Goal: Find specific page/section: Find specific page/section

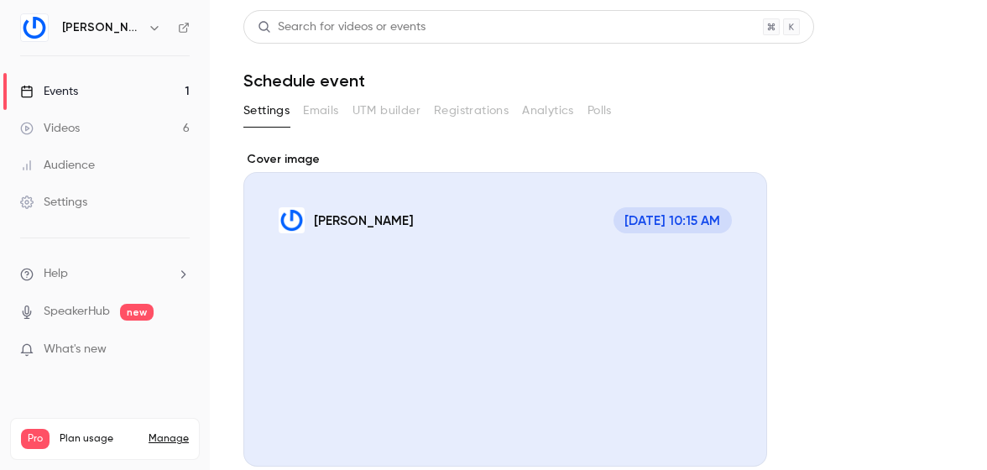
scroll to position [300, 0]
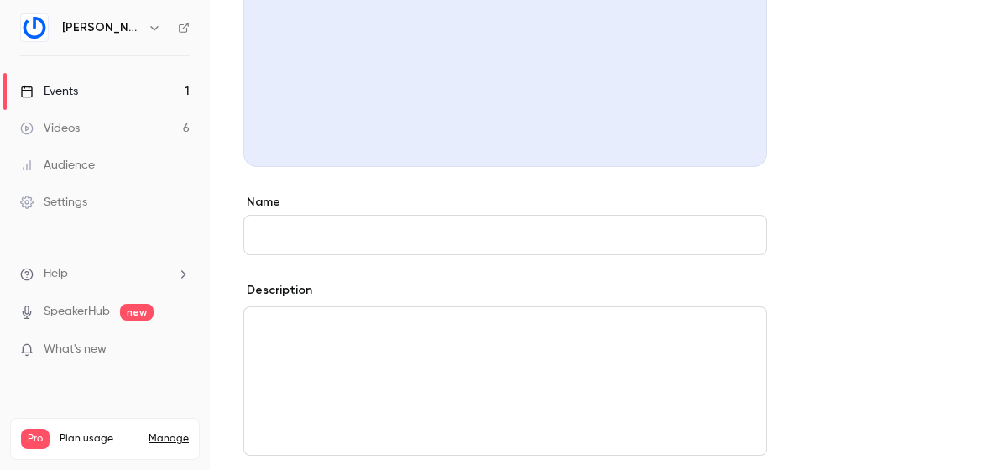
click at [158, 86] on link "Events 1" at bounding box center [105, 91] width 210 height 37
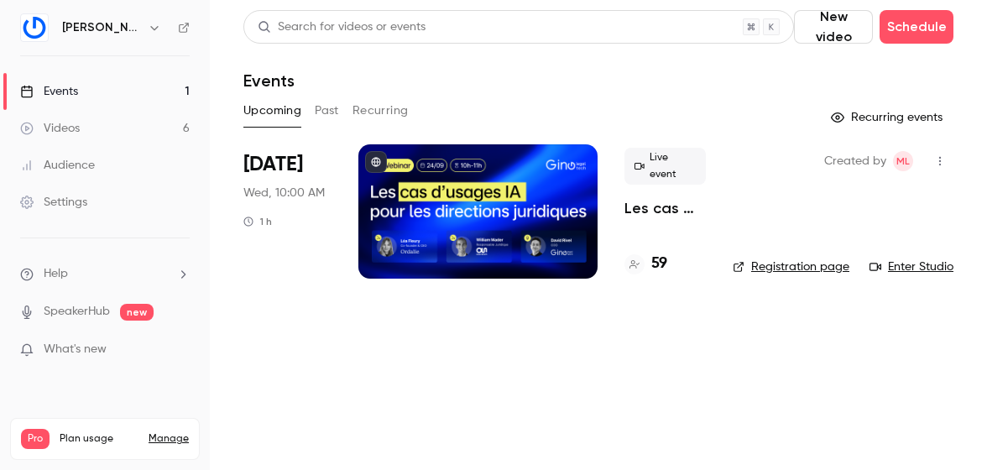
click at [661, 263] on h4 "59" at bounding box center [659, 264] width 16 height 23
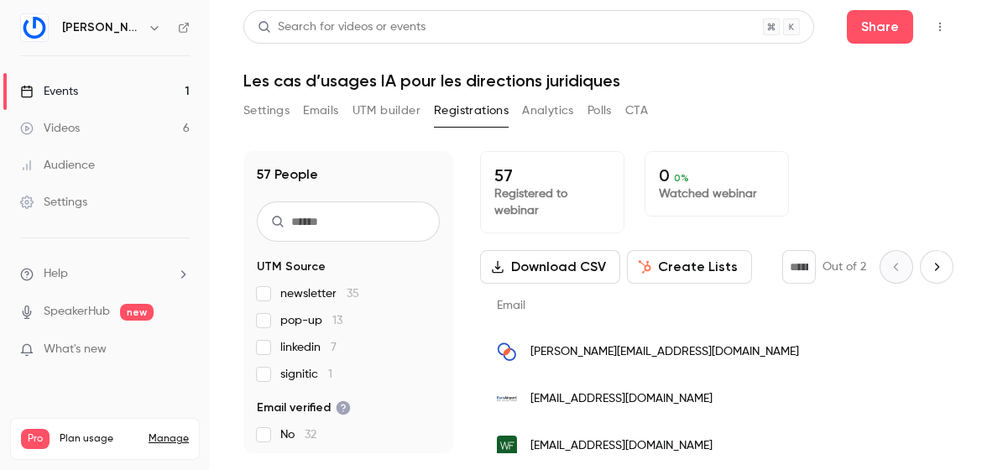
scroll to position [126, 0]
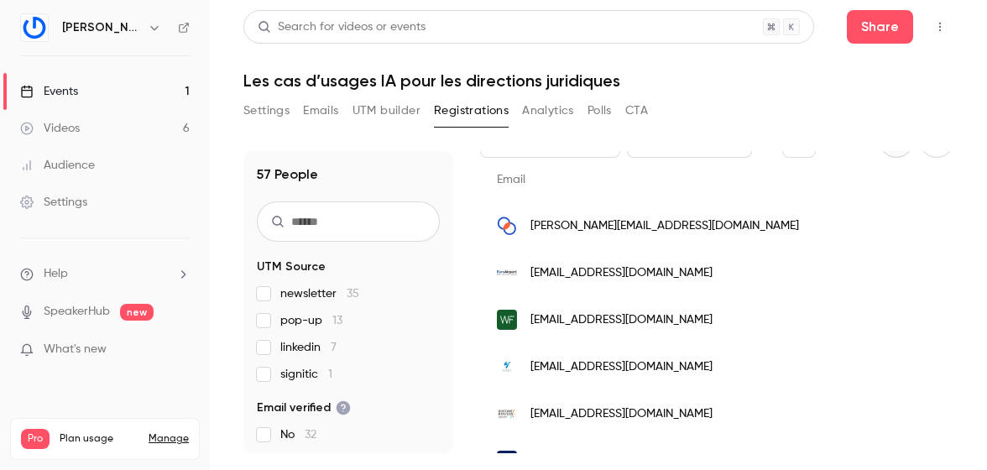
click at [305, 292] on span "newsletter 35" at bounding box center [319, 293] width 79 height 17
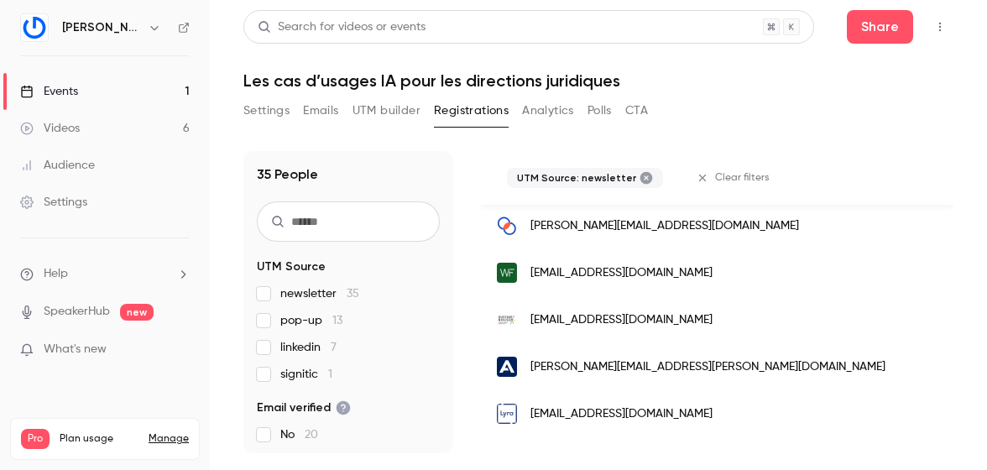
click at [305, 292] on span "newsletter 35" at bounding box center [319, 293] width 79 height 17
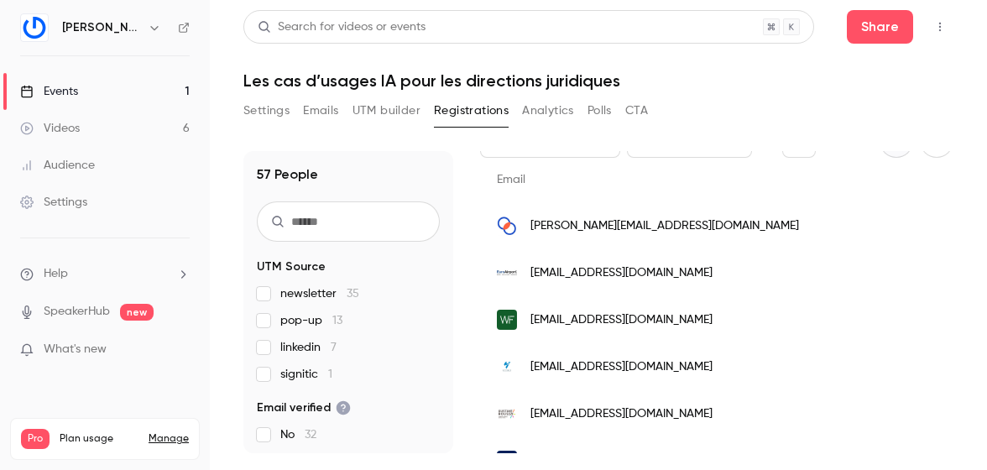
scroll to position [73, 0]
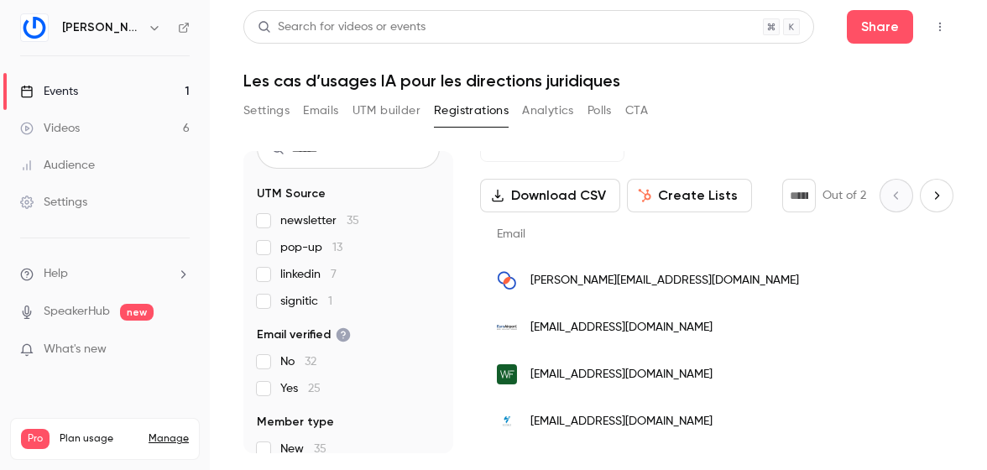
click at [296, 271] on span "linkedin 7" at bounding box center [308, 274] width 56 height 17
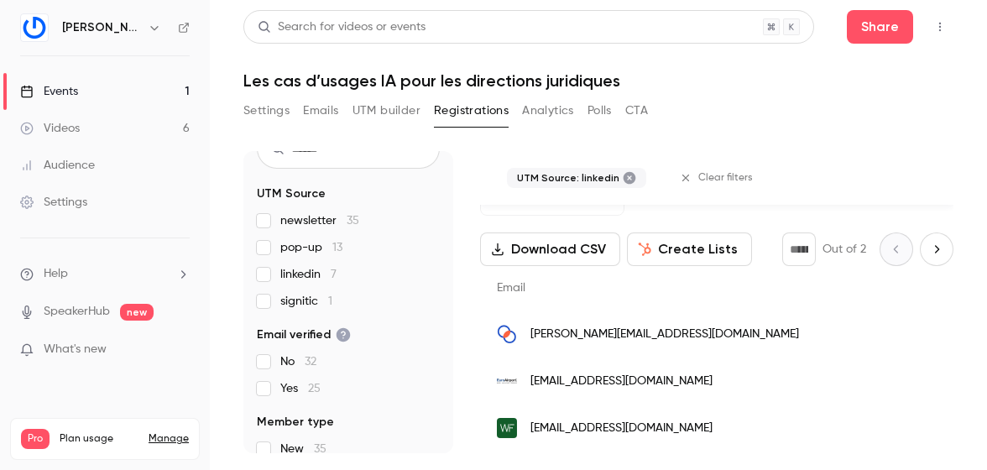
scroll to position [125, 0]
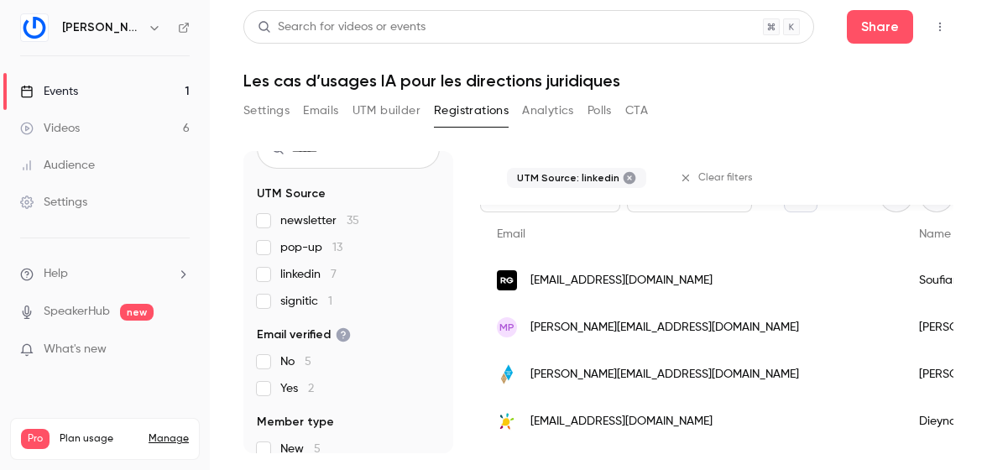
click at [297, 271] on span "linkedin 7" at bounding box center [308, 274] width 56 height 17
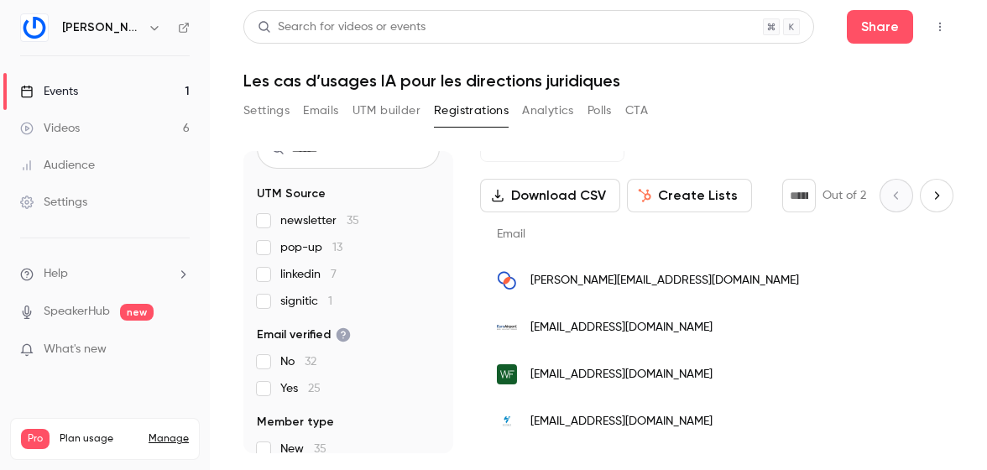
click at [295, 303] on span "signitic 1" at bounding box center [306, 301] width 52 height 17
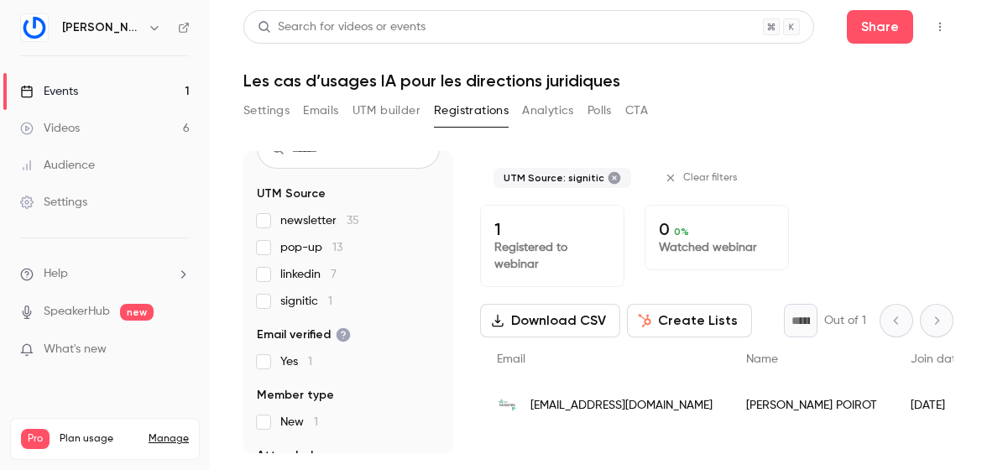
click at [295, 302] on span "signitic 1" at bounding box center [306, 301] width 52 height 17
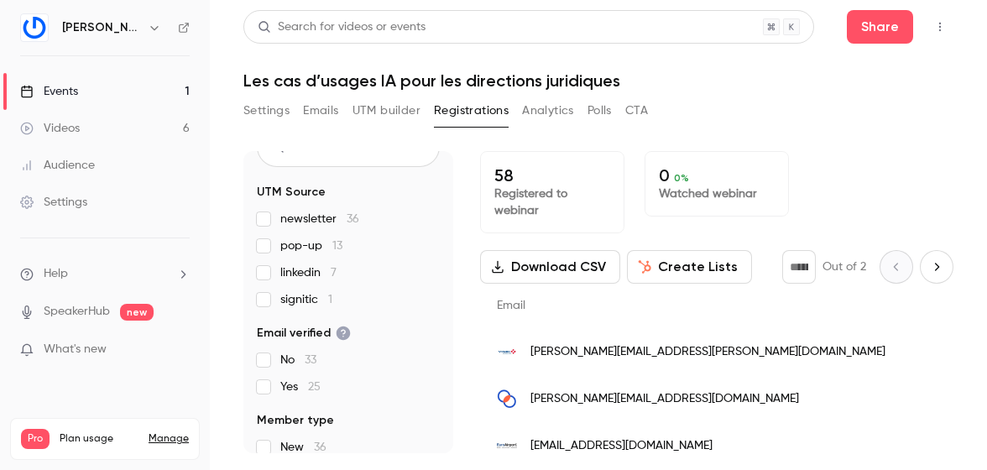
scroll to position [74, 0]
click at [323, 218] on span "newsletter 36" at bounding box center [319, 219] width 79 height 17
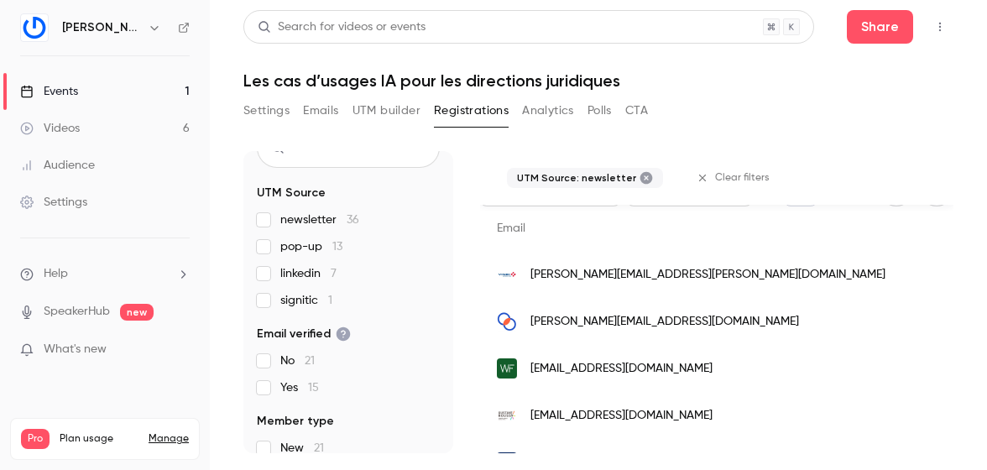
scroll to position [0, 1243]
click at [578, 277] on span "[PERSON_NAME][EMAIL_ADDRESS][PERSON_NAME][DOMAIN_NAME]" at bounding box center [707, 275] width 355 height 18
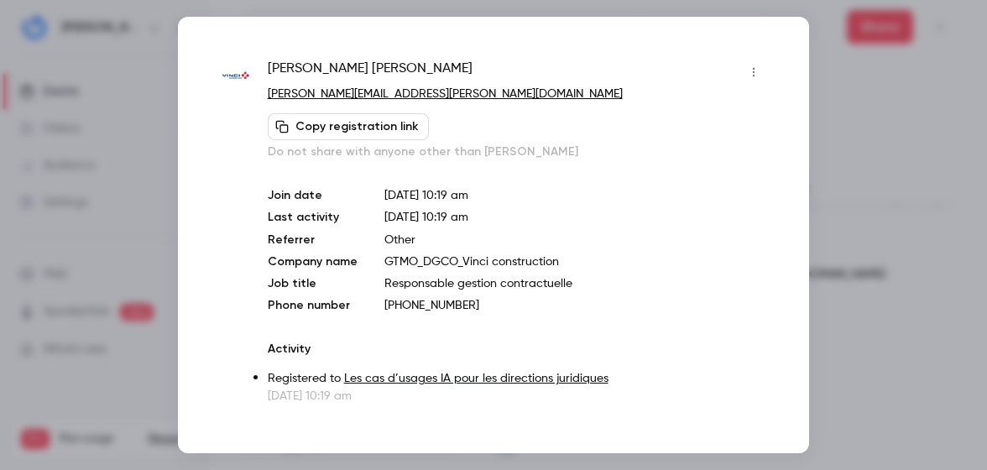
click at [859, 56] on div at bounding box center [493, 235] width 987 height 470
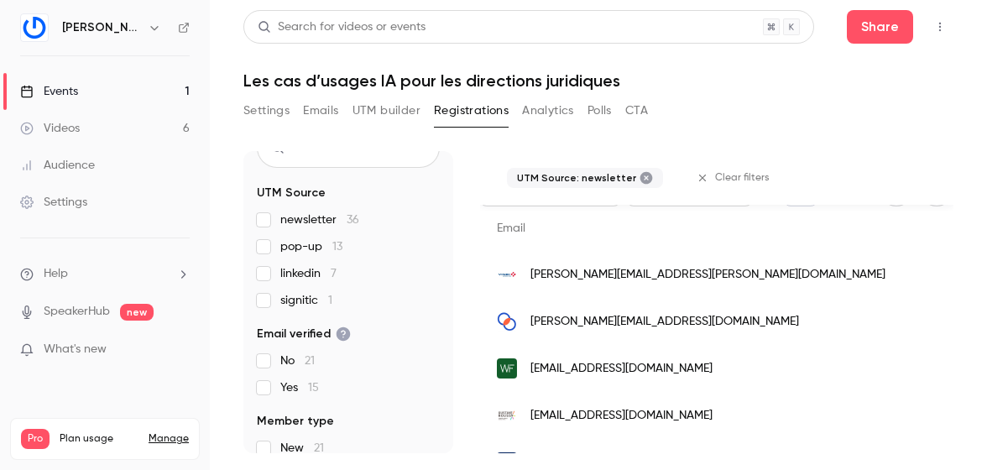
click at [395, 108] on button "UTM builder" at bounding box center [386, 110] width 68 height 27
